Goal: Find specific page/section: Find specific page/section

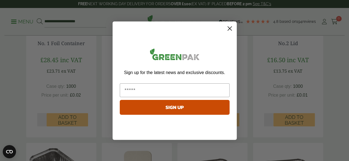
scroll to position [229, 0]
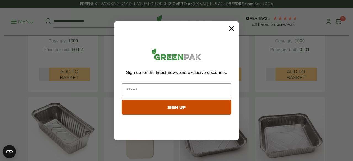
click at [233, 33] on form "Sign up for the latest news and exclusive discounts. SIGN UP ******" at bounding box center [176, 81] width 124 height 119
click at [232, 28] on circle "Close dialog" at bounding box center [231, 28] width 9 height 9
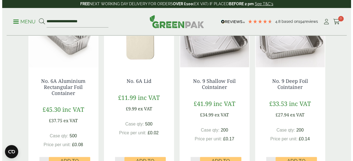
scroll to position [317, 0]
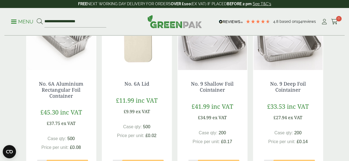
click at [14, 22] on p "Menu" at bounding box center [22, 21] width 22 height 7
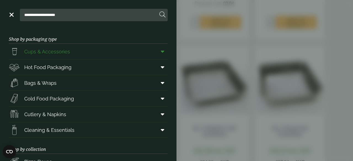
click at [52, 55] on span "Cups & Accessories" at bounding box center [39, 51] width 61 height 11
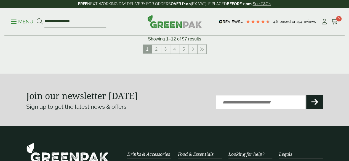
scroll to position [666, 0]
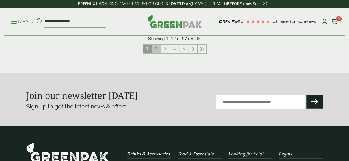
click at [154, 53] on link "2" at bounding box center [156, 49] width 9 height 9
